Goal: Task Accomplishment & Management: Manage account settings

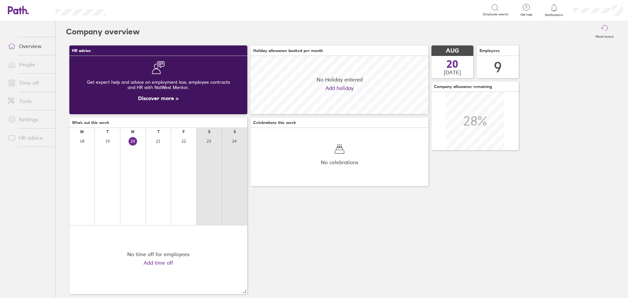
scroll to position [58, 178]
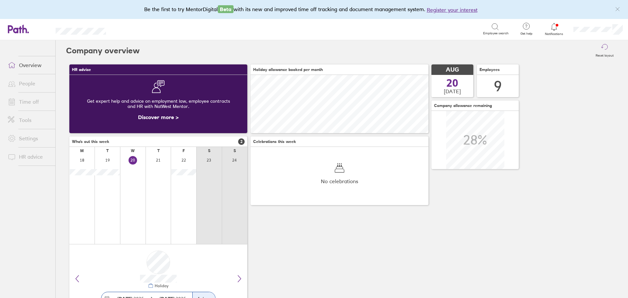
click at [33, 101] on link "Time off" at bounding box center [29, 101] width 53 height 13
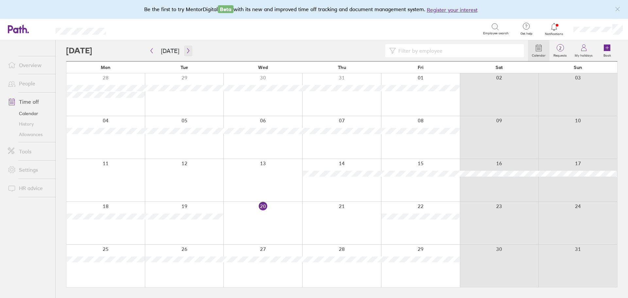
click at [188, 49] on icon "button" at bounding box center [188, 50] width 5 height 5
click at [186, 50] on icon "button" at bounding box center [188, 50] width 5 height 5
click at [187, 49] on icon "button" at bounding box center [188, 50] width 5 height 5
click at [186, 51] on icon "button" at bounding box center [188, 50] width 5 height 5
click at [22, 124] on link "History" at bounding box center [29, 124] width 53 height 10
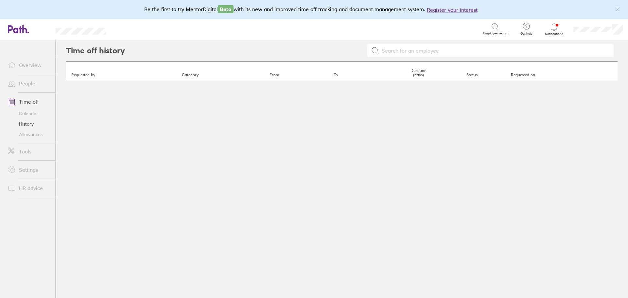
click at [27, 134] on link "Allowances" at bounding box center [29, 134] width 53 height 10
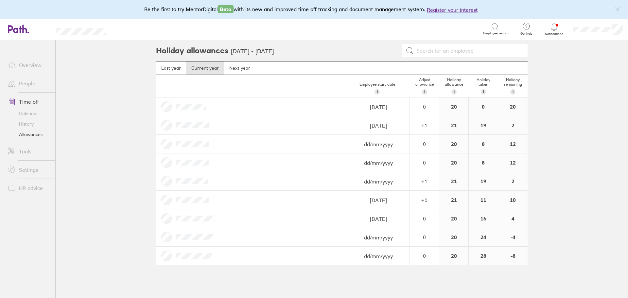
click at [28, 81] on link "People" at bounding box center [29, 83] width 53 height 13
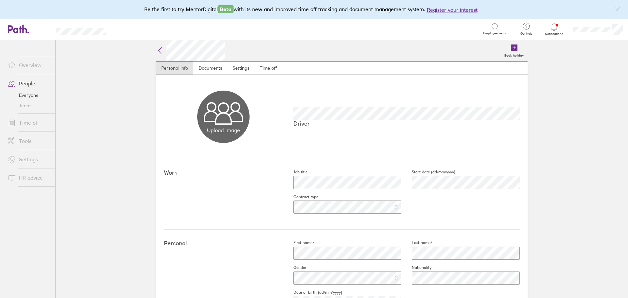
click at [27, 84] on link "People" at bounding box center [29, 83] width 53 height 13
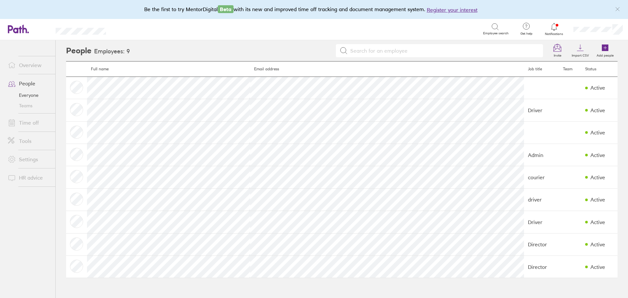
click at [557, 27] on icon at bounding box center [554, 27] width 8 height 8
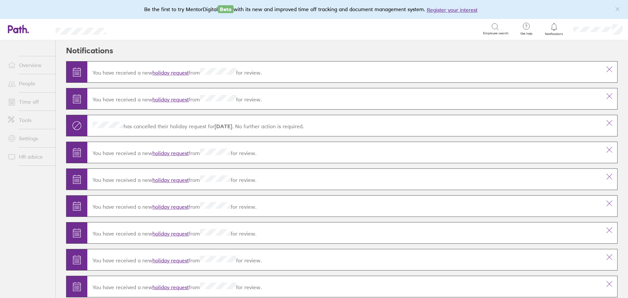
click at [381, 34] on div "Search" at bounding box center [301, 29] width 363 height 10
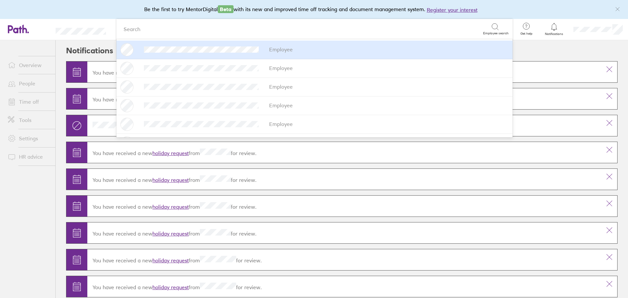
click at [33, 101] on link "Time off" at bounding box center [29, 101] width 53 height 13
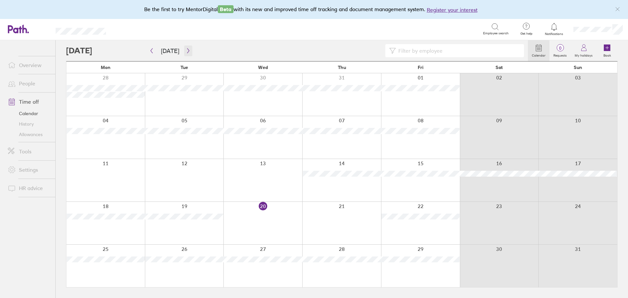
click at [186, 49] on icon "button" at bounding box center [188, 50] width 5 height 5
click at [152, 49] on icon "button" at bounding box center [152, 50] width 2 height 5
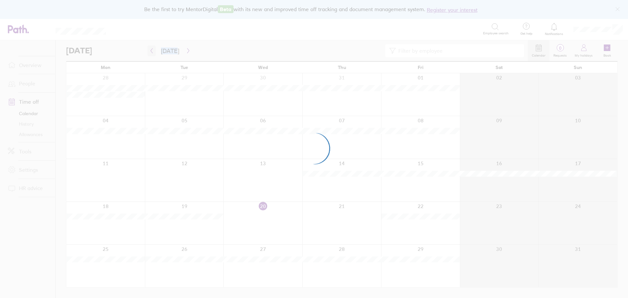
click at [152, 49] on div at bounding box center [314, 149] width 628 height 298
